Goal: Register for event/course

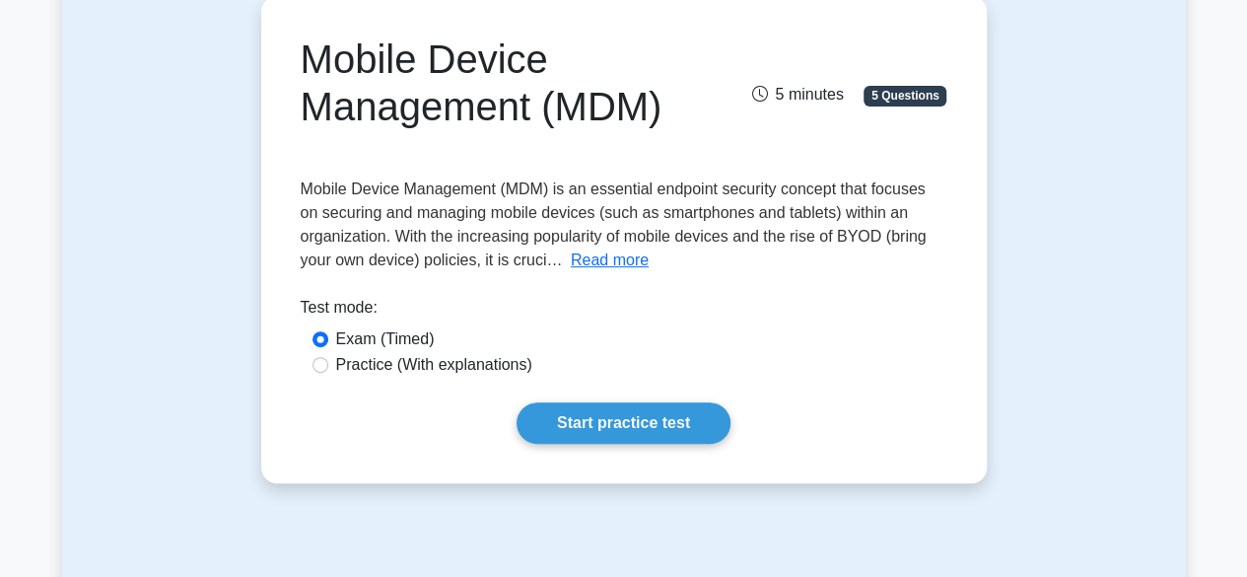
scroll to position [203, 0]
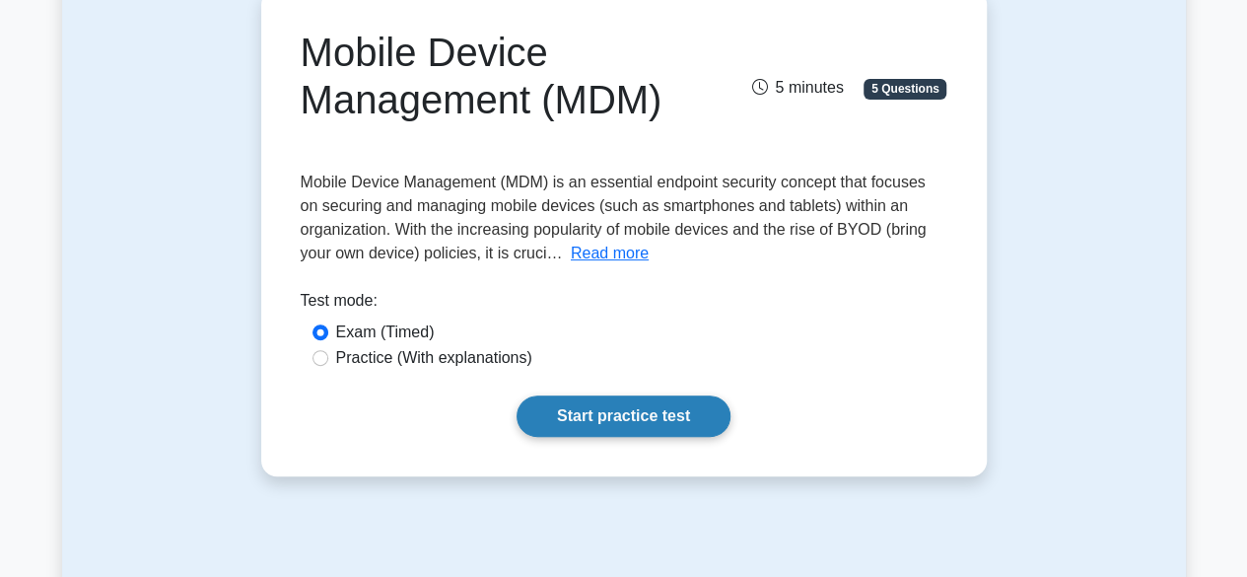
click at [678, 426] on link "Start practice test" at bounding box center [623, 415] width 214 height 41
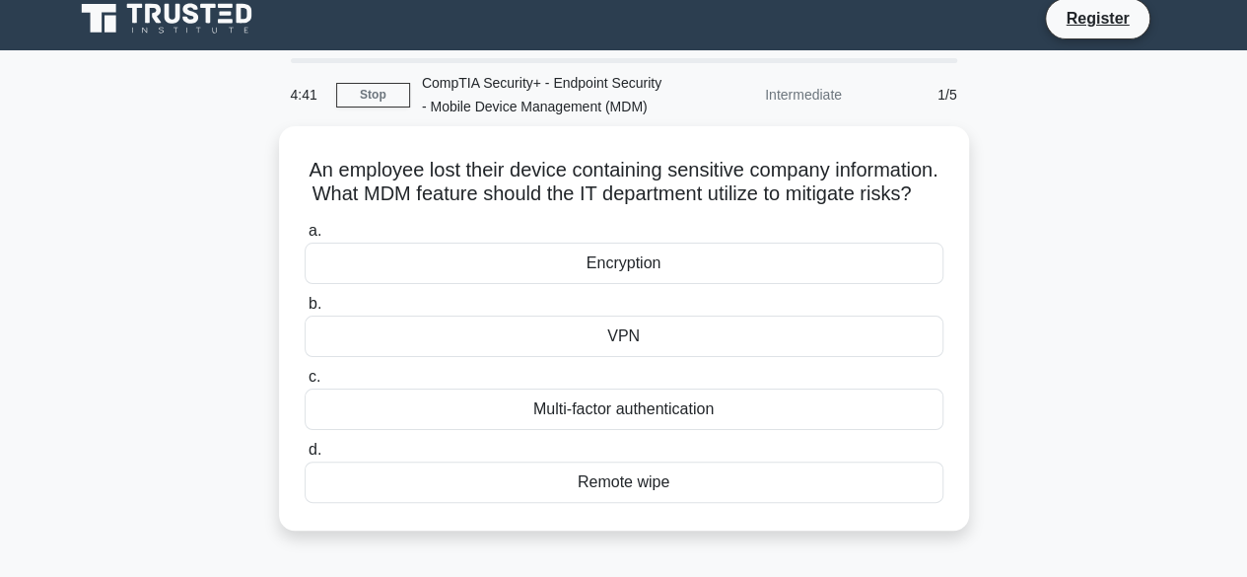
scroll to position [14, 0]
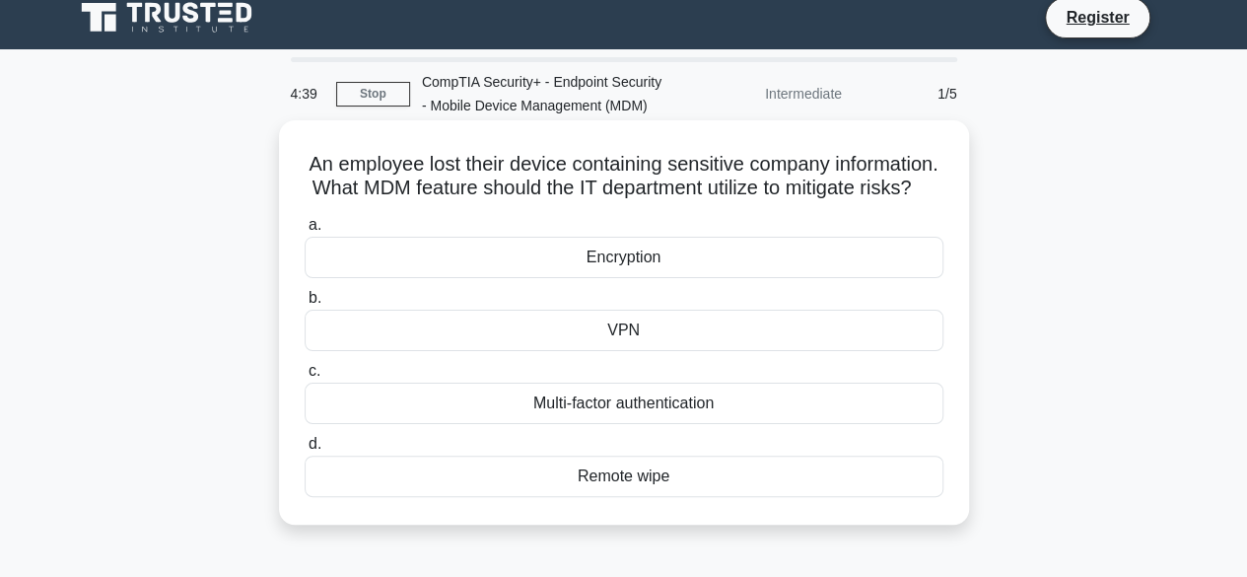
click at [714, 497] on div "Remote wipe" at bounding box center [624, 475] width 639 height 41
click at [305, 450] on input "d. Remote wipe" at bounding box center [305, 444] width 0 height 13
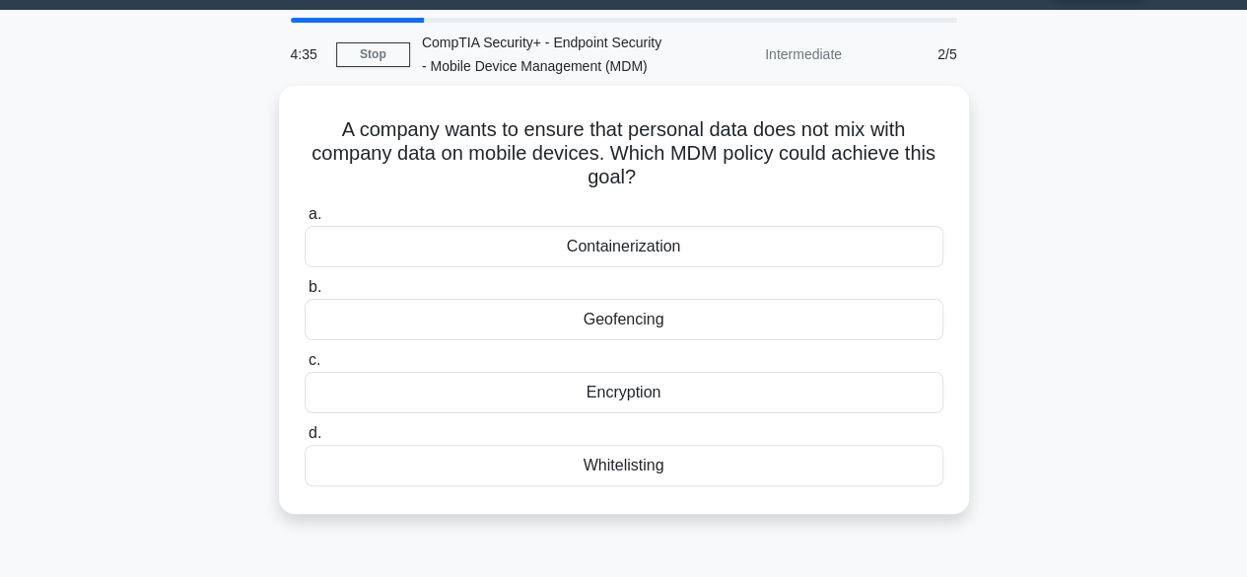
scroll to position [52, 0]
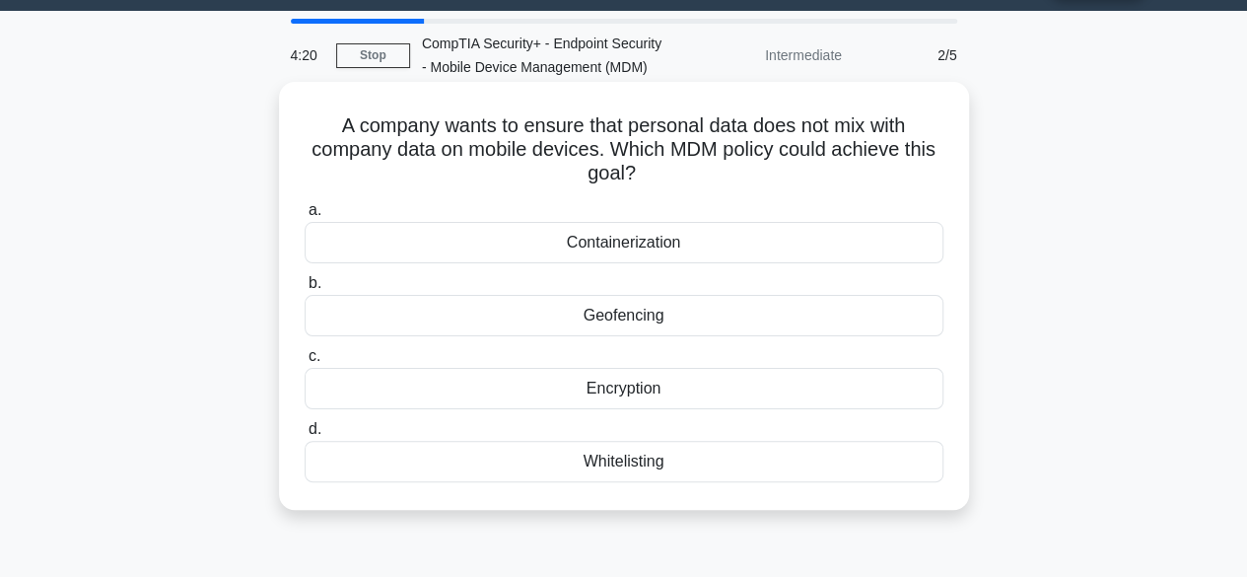
click at [695, 247] on div "Containerization" at bounding box center [624, 242] width 639 height 41
click at [305, 217] on input "a. Containerization" at bounding box center [305, 210] width 0 height 13
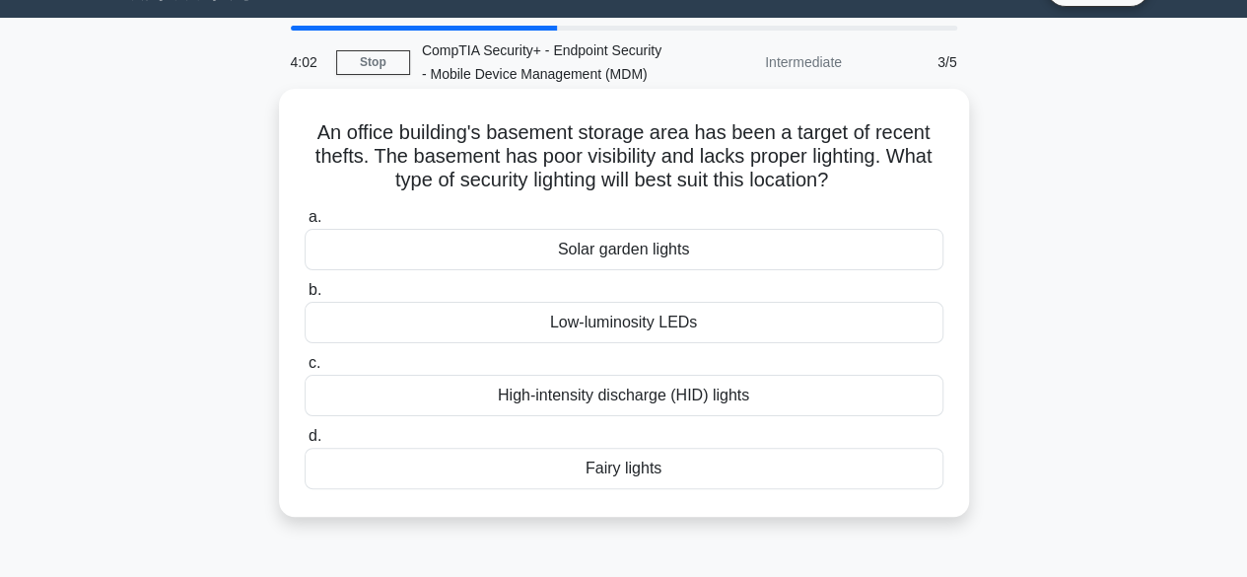
scroll to position [46, 0]
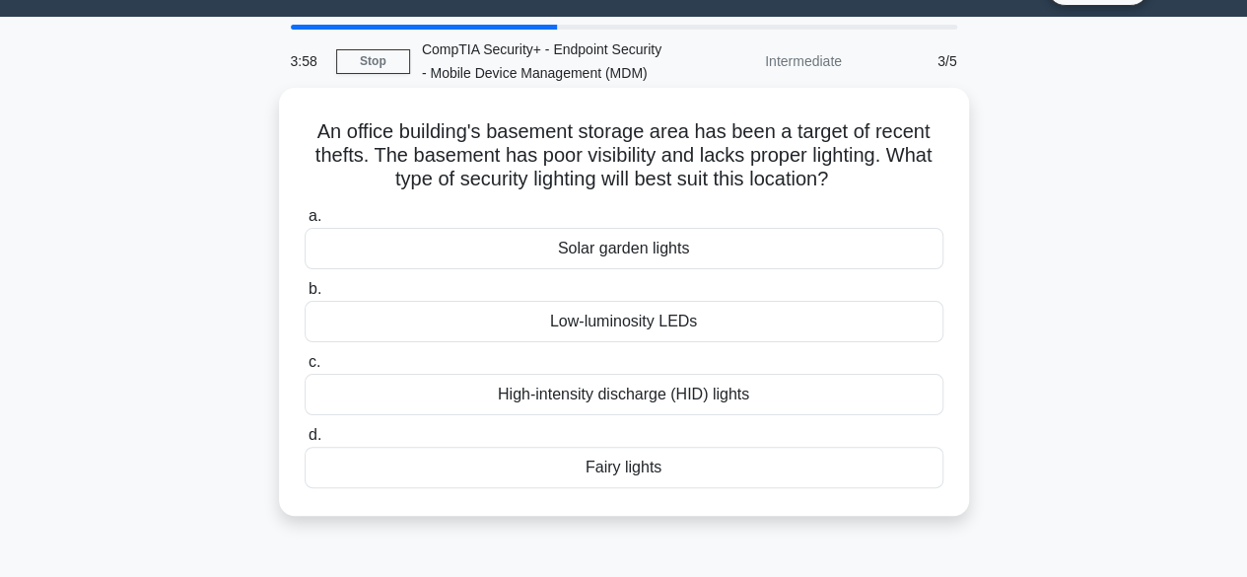
click at [729, 396] on div "High-intensity discharge (HID) lights" at bounding box center [624, 394] width 639 height 41
click at [305, 369] on input "c. High-intensity discharge (HID) lights" at bounding box center [305, 362] width 0 height 13
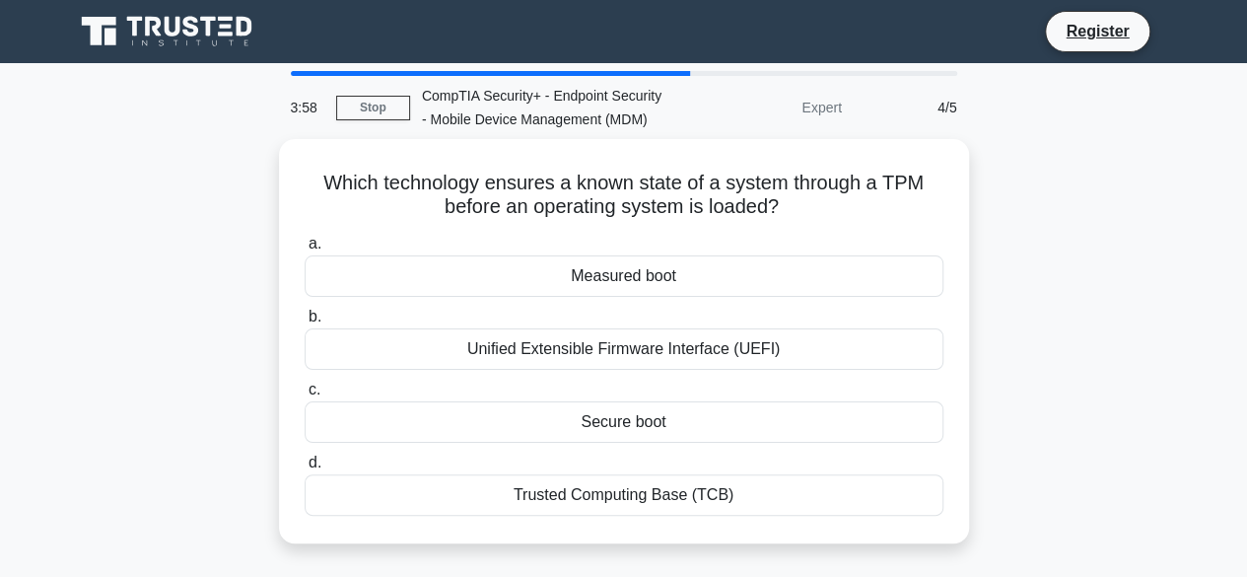
scroll to position [0, 0]
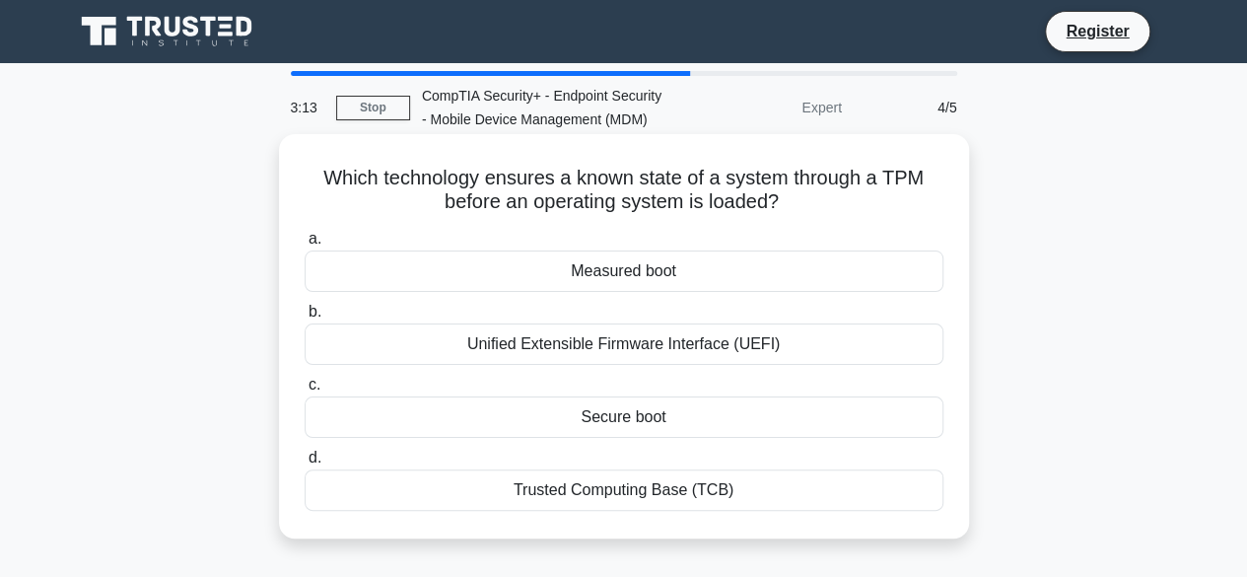
click at [723, 416] on div "Secure boot" at bounding box center [624, 416] width 639 height 41
click at [305, 391] on input "c. Secure boot" at bounding box center [305, 384] width 0 height 13
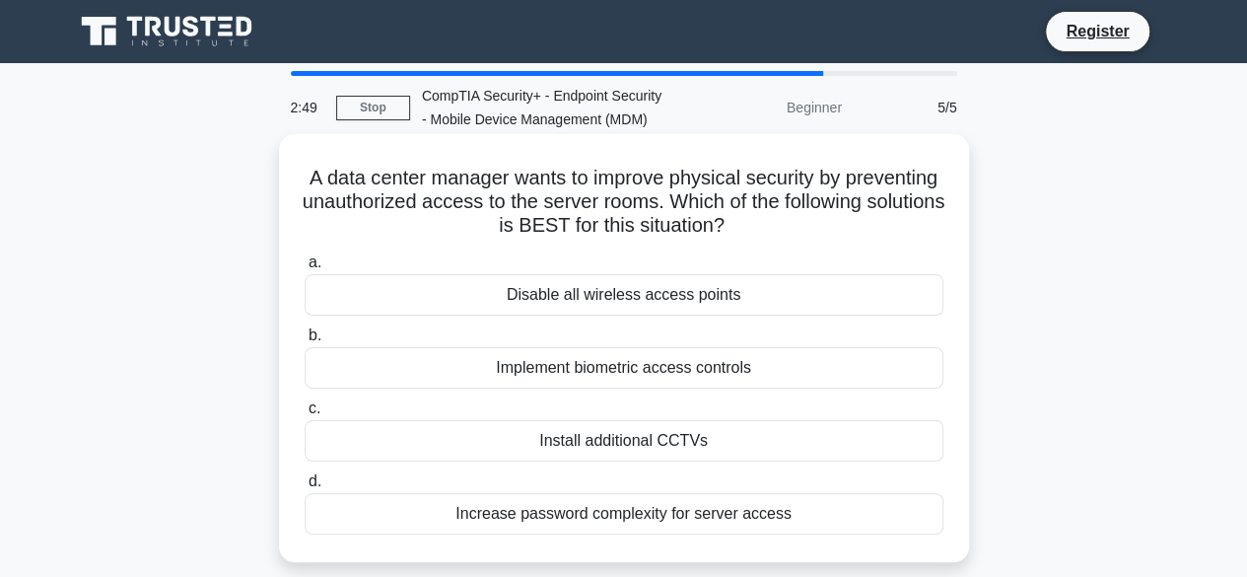
click at [763, 368] on div "Implement biometric access controls" at bounding box center [624, 367] width 639 height 41
click at [305, 342] on input "b. Implement biometric access controls" at bounding box center [305, 335] width 0 height 13
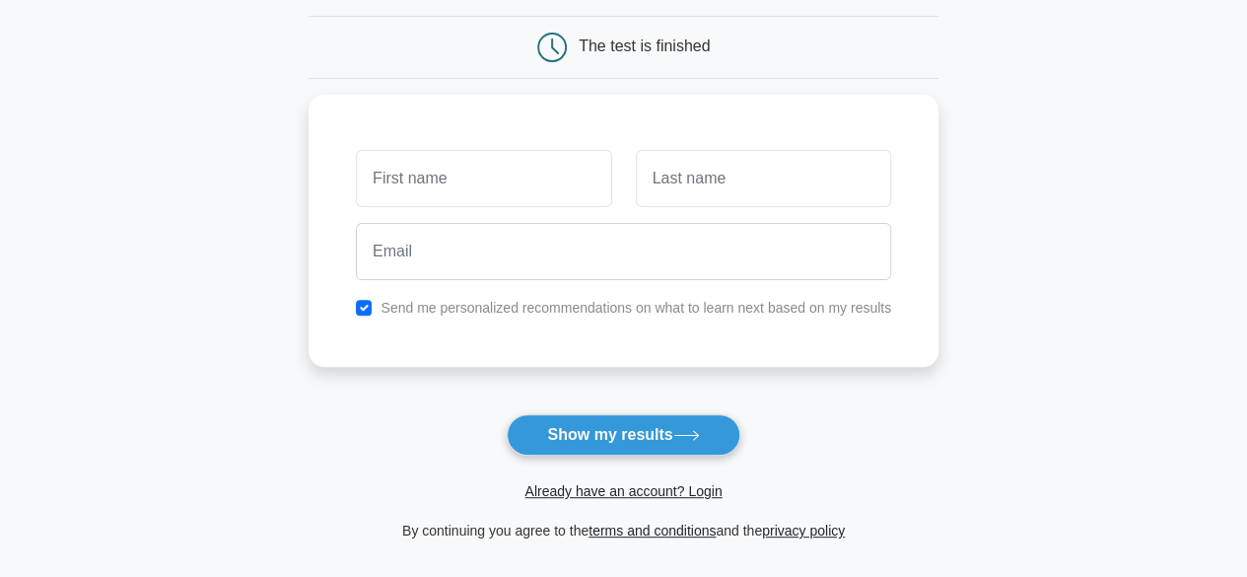
scroll to position [186, 0]
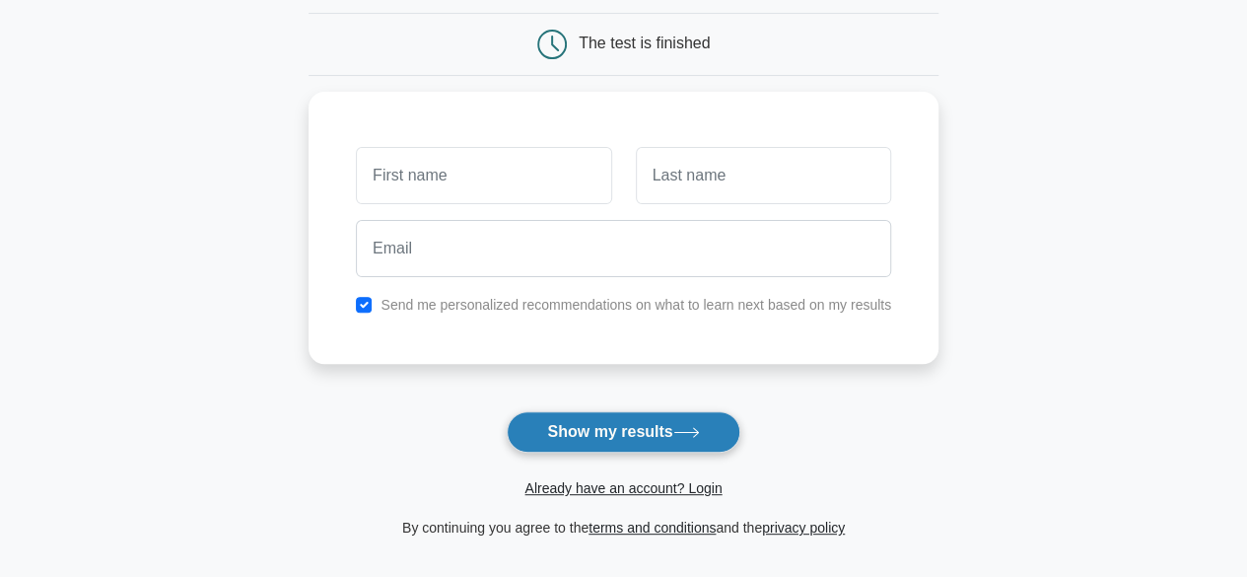
click at [704, 417] on button "Show my results" at bounding box center [623, 431] width 233 height 41
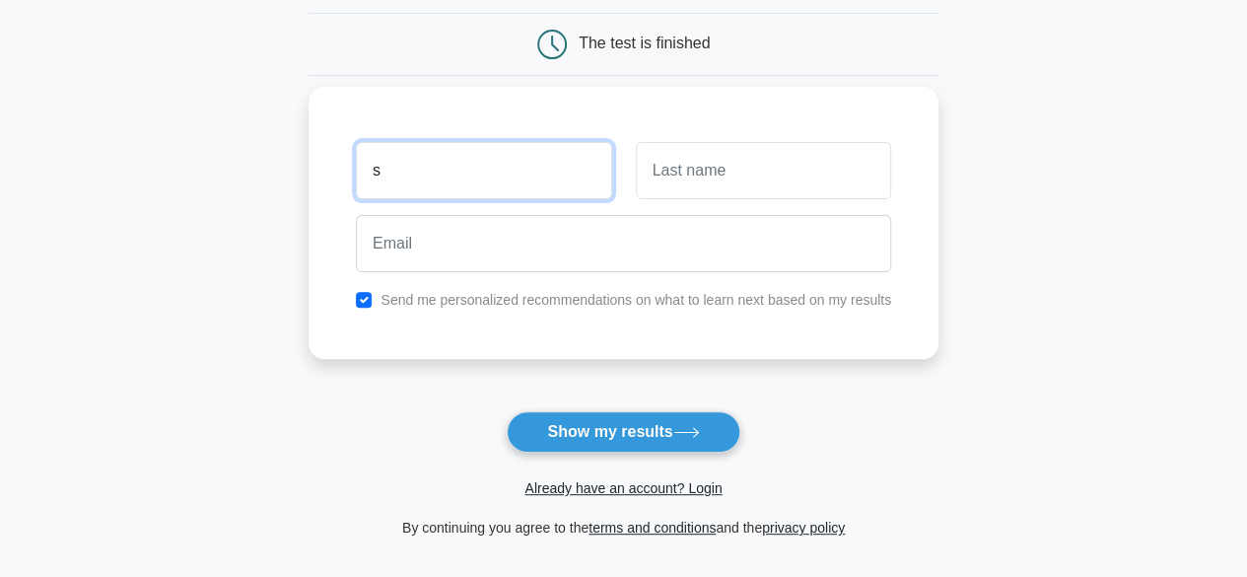
type input "s"
click at [631, 177] on div at bounding box center [763, 170] width 279 height 73
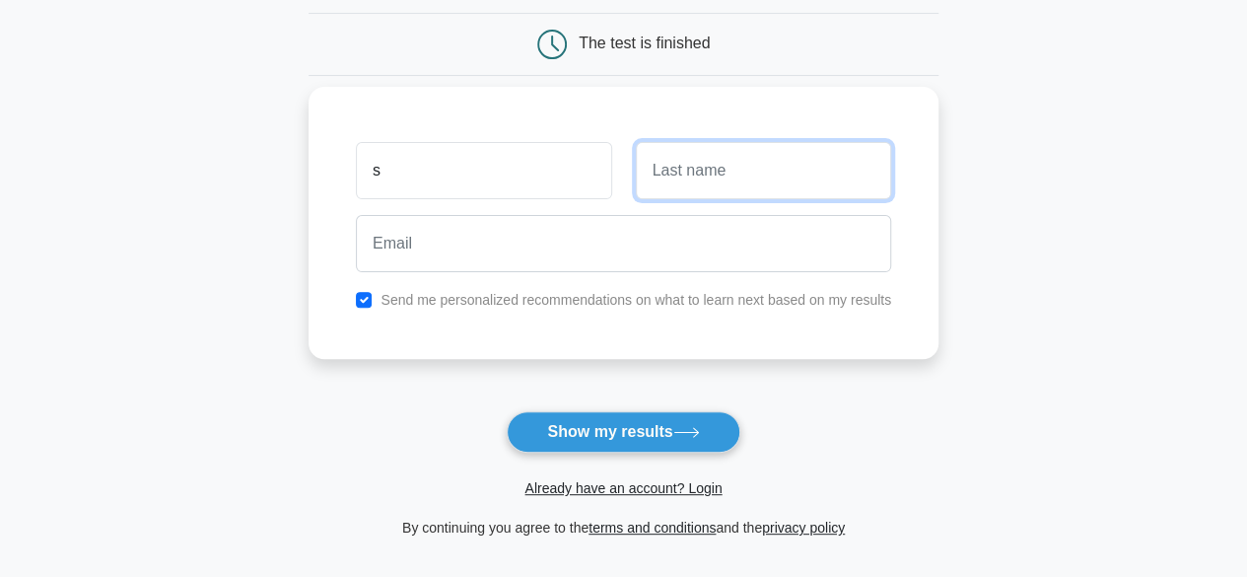
click at [666, 177] on input "text" at bounding box center [763, 170] width 255 height 57
type input "s"
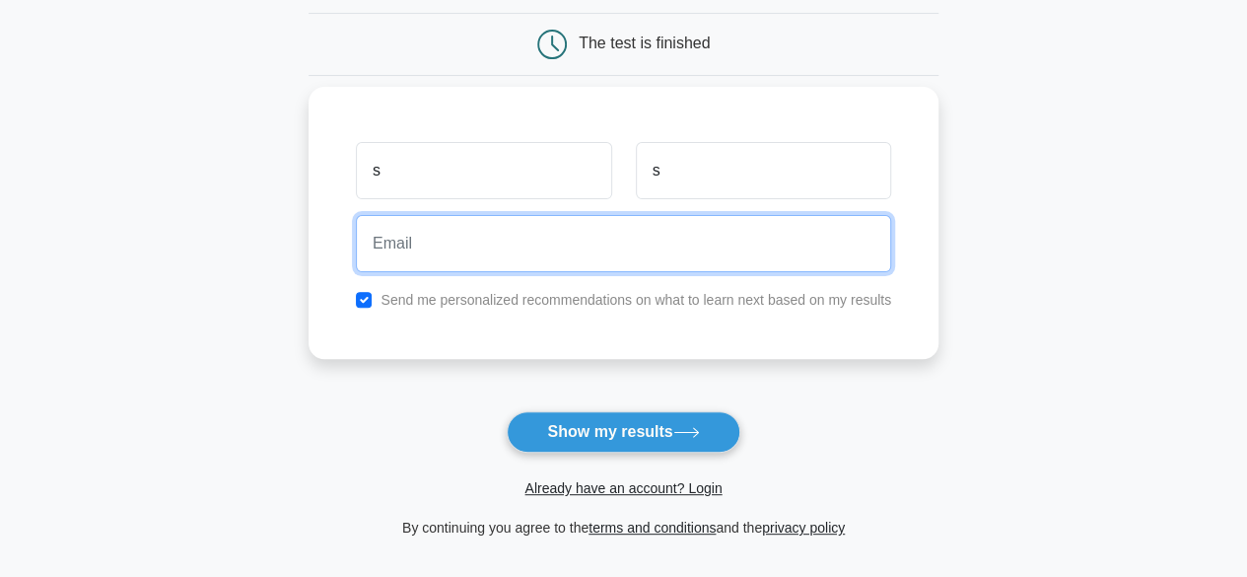
click at [639, 249] on input "email" at bounding box center [623, 243] width 535 height 57
type input "s"
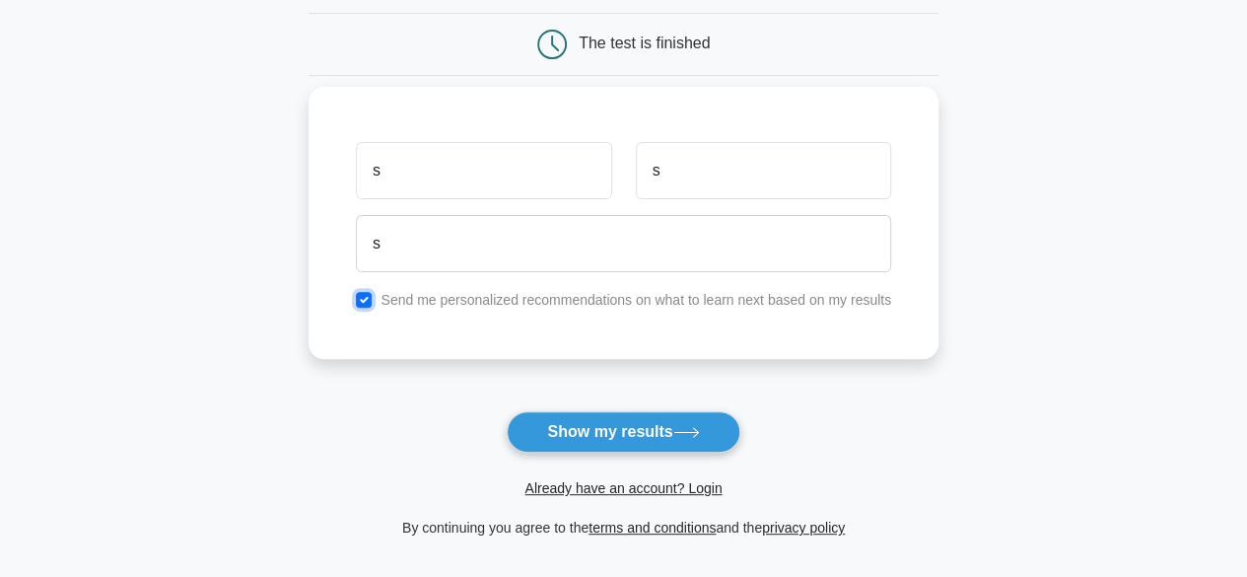
click at [367, 299] on input "checkbox" at bounding box center [364, 300] width 16 height 16
checkbox input "false"
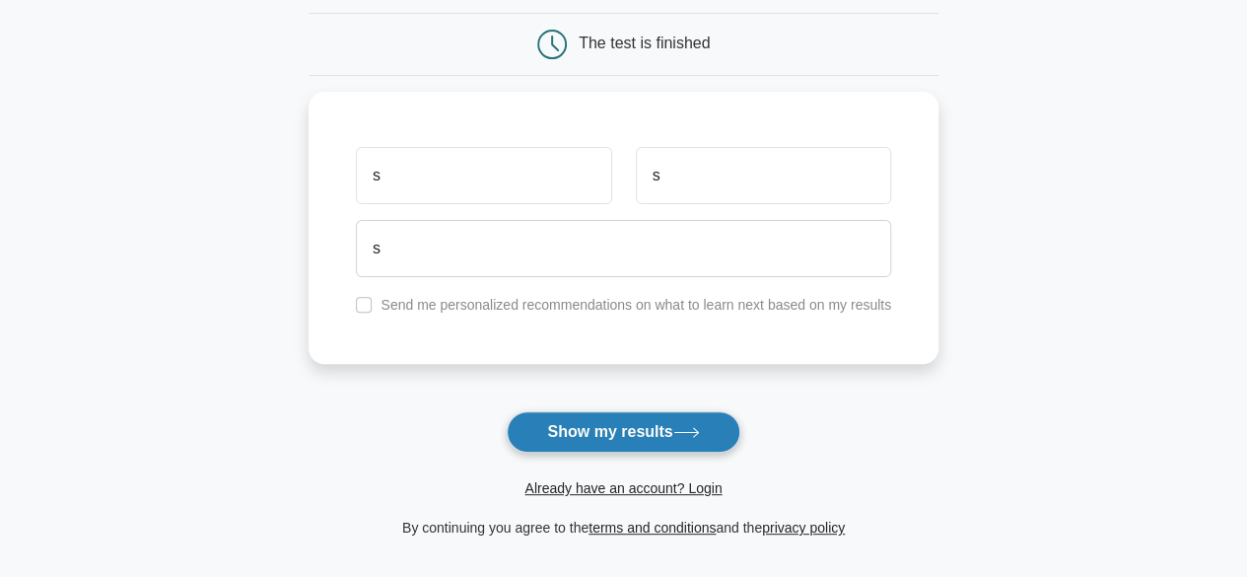
click at [615, 427] on button "Show my results" at bounding box center [623, 431] width 233 height 41
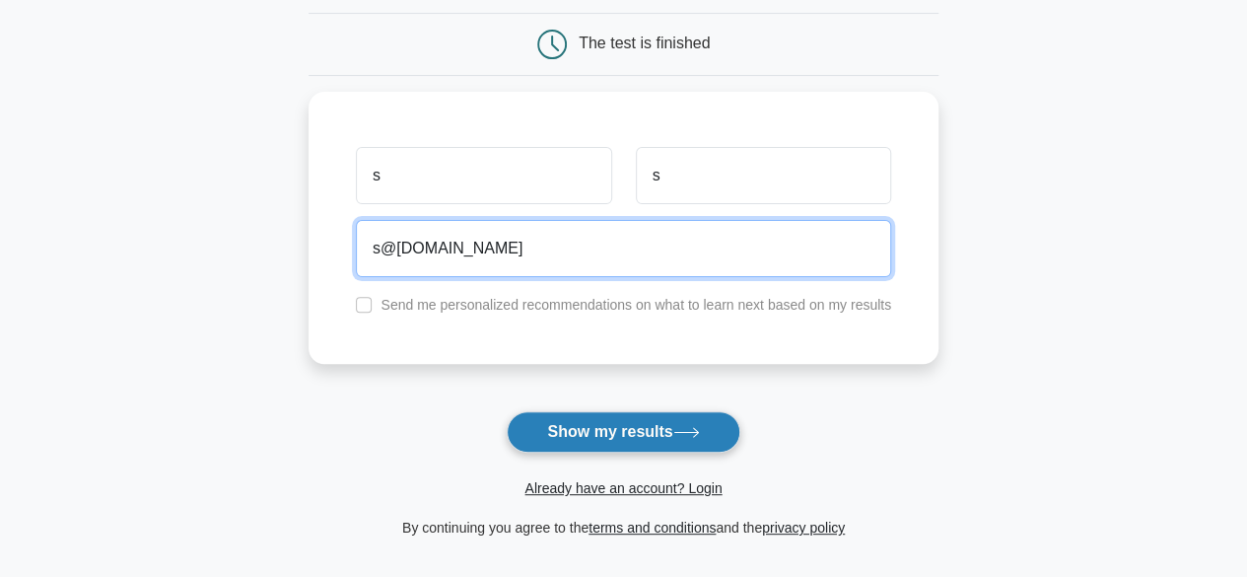
type input "s@g.com"
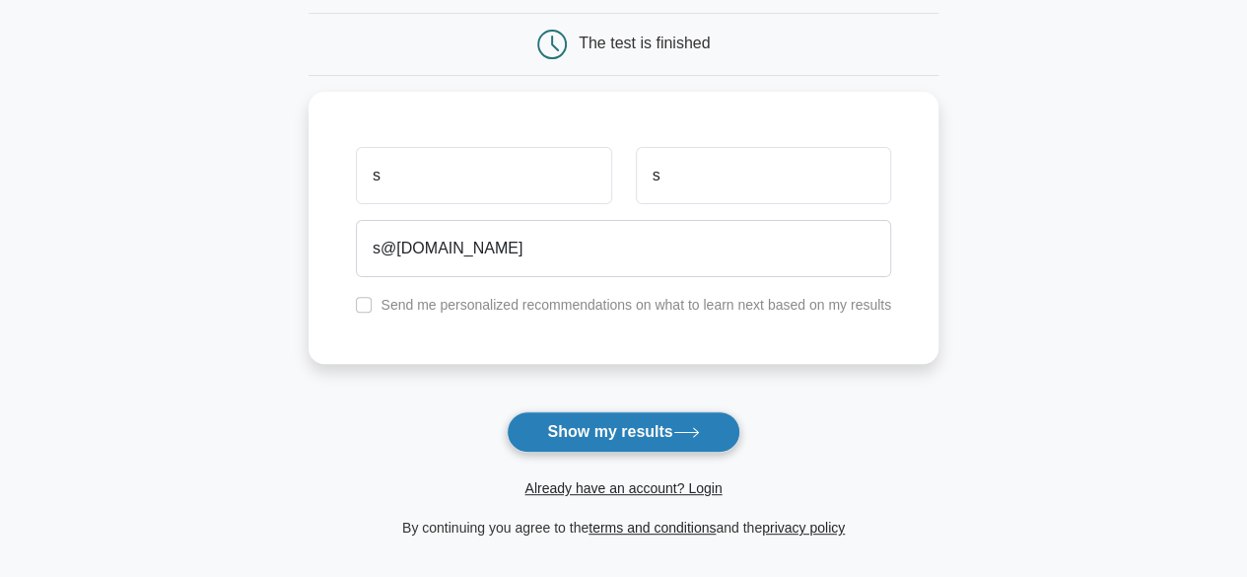
click at [677, 429] on button "Show my results" at bounding box center [623, 431] width 233 height 41
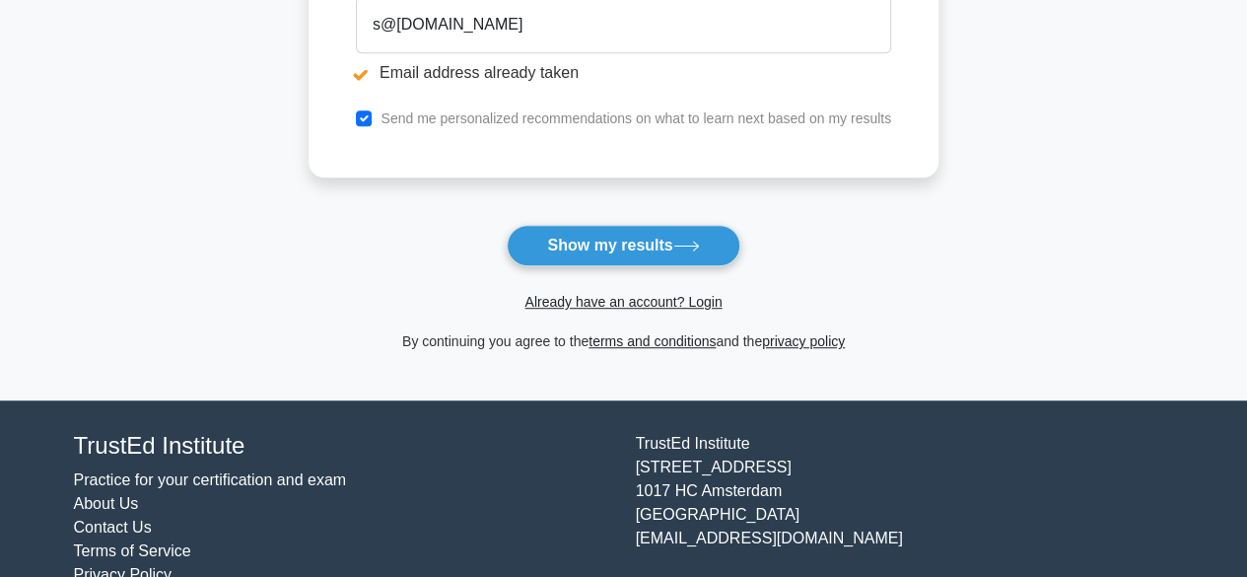
scroll to position [285, 0]
